Goal: Task Accomplishment & Management: Complete application form

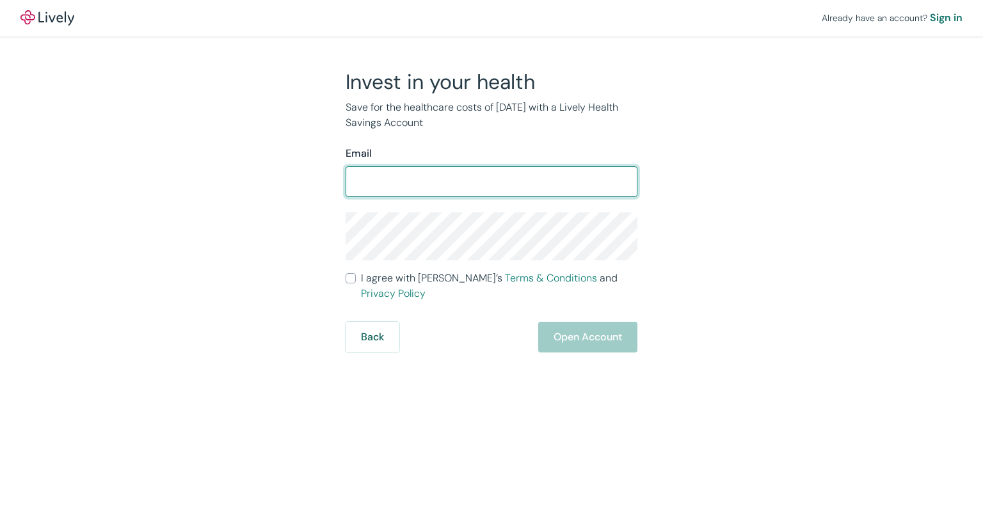
click at [404, 177] on input "Email" at bounding box center [491, 182] width 292 height 26
type input "[EMAIL_ADDRESS][DOMAIN_NAME]"
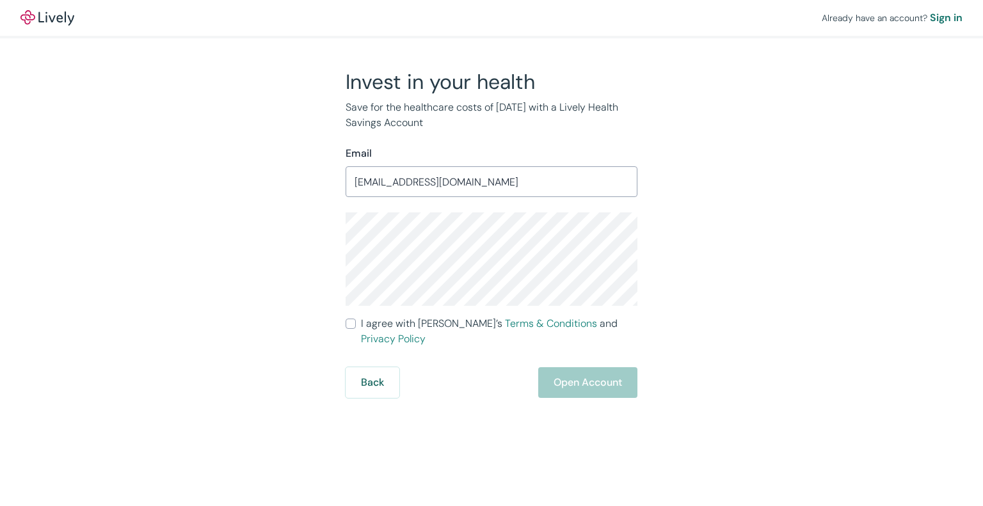
click at [296, 219] on div "Invest in your health Save for the healthcare costs of [DATE] with a Lively Hea…" at bounding box center [484, 233] width 614 height 329
click at [273, 314] on div "Invest in your health Save for the healthcare costs of [DATE] with a Lively Hea…" at bounding box center [484, 233] width 614 height 329
click at [350, 319] on input "I agree with Lively’s Terms & Conditions and Privacy Policy" at bounding box center [350, 324] width 10 height 10
checkbox input "true"
click at [568, 369] on button "Open Account" at bounding box center [587, 382] width 99 height 31
